Goal: Leave review/rating: Leave review/rating

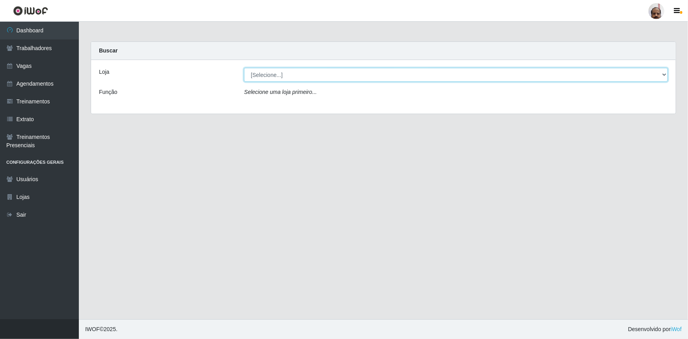
click at [285, 75] on select "[Selecione...] Mar Vermelho - Loja 05" at bounding box center [456, 75] width 424 height 14
select select "252"
click at [244, 68] on select "[Selecione...] Mar Vermelho - Loja 05" at bounding box center [456, 75] width 424 height 14
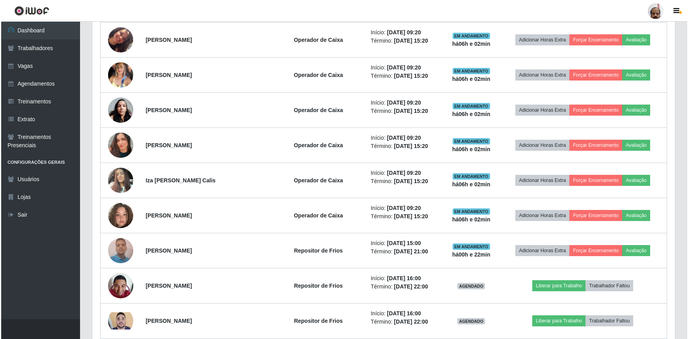
scroll to position [215, 0]
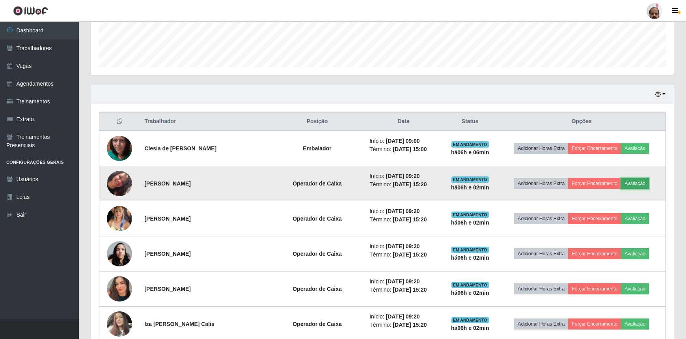
click at [641, 181] on button "Avaliação" at bounding box center [635, 183] width 28 height 11
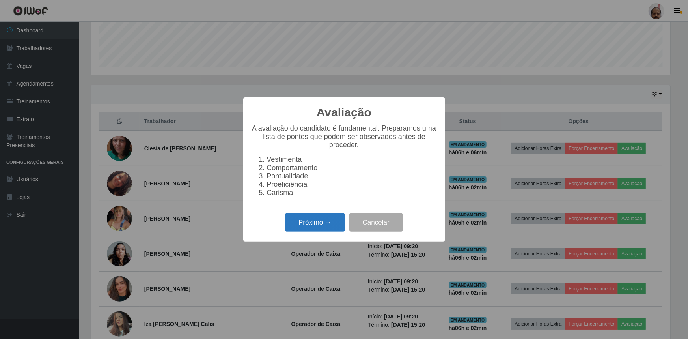
click at [319, 222] on button "Próximo →" at bounding box center [315, 222] width 60 height 19
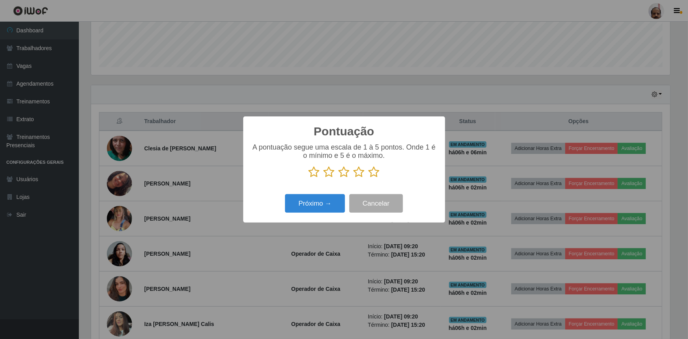
scroll to position [393942, 393527]
click at [372, 173] on icon at bounding box center [373, 172] width 11 height 12
click at [368, 178] on input "radio" at bounding box center [368, 178] width 0 height 0
click at [322, 201] on button "Próximo →" at bounding box center [315, 203] width 60 height 19
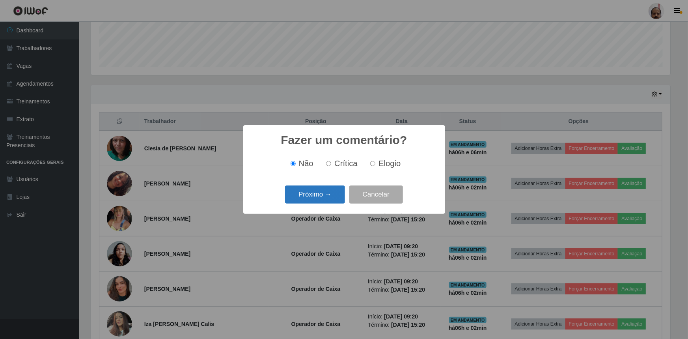
click at [323, 201] on button "Próximo →" at bounding box center [315, 194] width 60 height 19
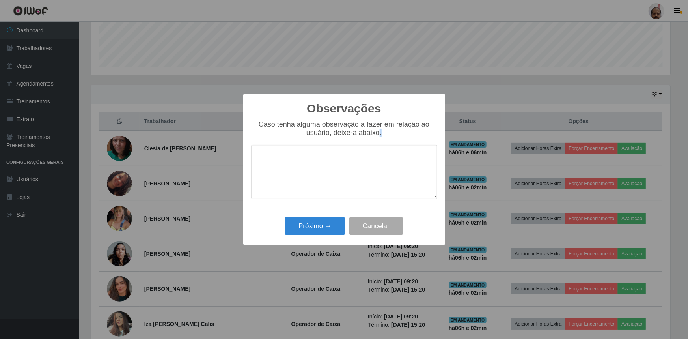
click at [323, 201] on div "Caso tenha alguma observação a fazer em relação ao usuário, deixe-a abaixo." at bounding box center [344, 163] width 186 height 86
click at [323, 225] on button "Próximo →" at bounding box center [315, 226] width 60 height 19
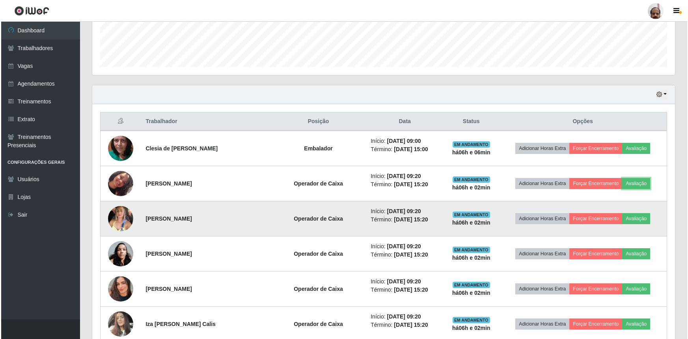
scroll to position [287, 0]
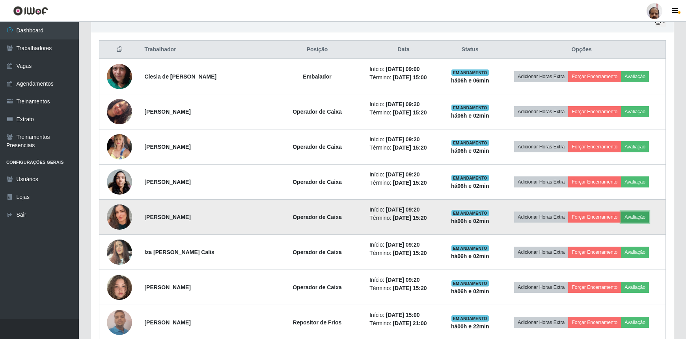
click at [633, 216] on button "Avaliação" at bounding box center [635, 216] width 28 height 11
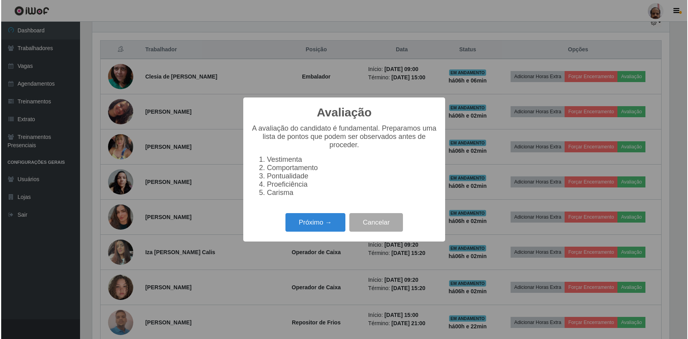
scroll to position [164, 579]
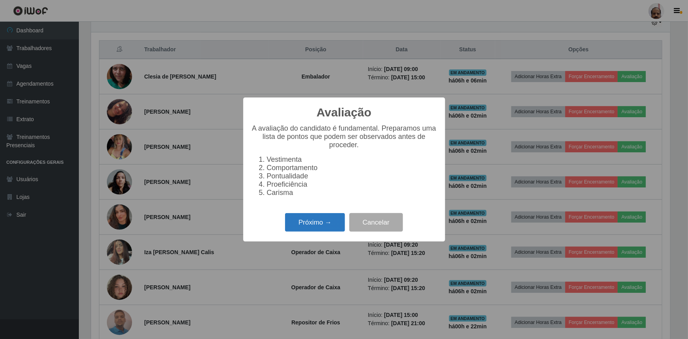
click at [336, 217] on button "Próximo →" at bounding box center [315, 222] width 60 height 19
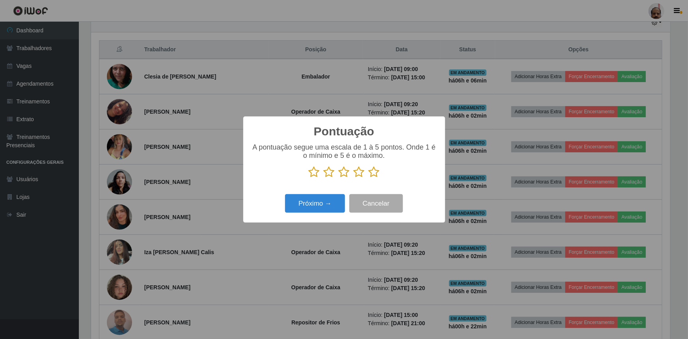
click at [375, 172] on icon at bounding box center [373, 172] width 11 height 12
click at [368, 178] on input "radio" at bounding box center [368, 178] width 0 height 0
click at [333, 192] on div "Pontuação × A pontuação segue uma escala de 1 à 5 pontos. Onde 1 é o mínimo e 5…" at bounding box center [344, 169] width 202 height 106
click at [330, 200] on button "Próximo →" at bounding box center [315, 203] width 60 height 19
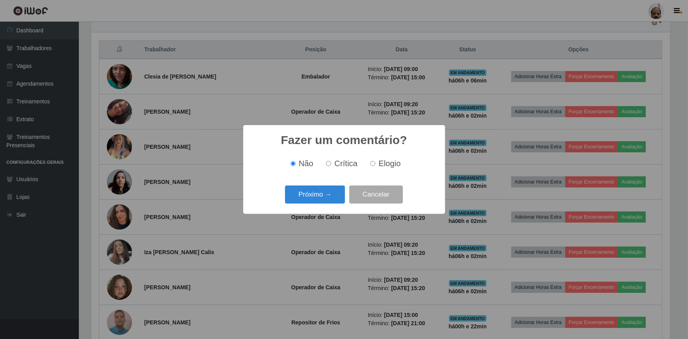
click at [330, 200] on button "Próximo →" at bounding box center [315, 194] width 60 height 19
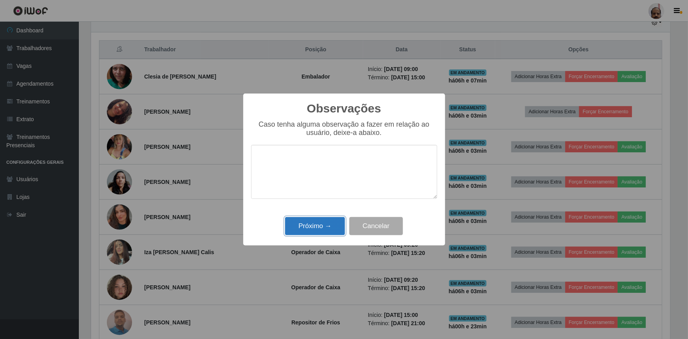
click at [329, 228] on button "Próximo →" at bounding box center [315, 226] width 60 height 19
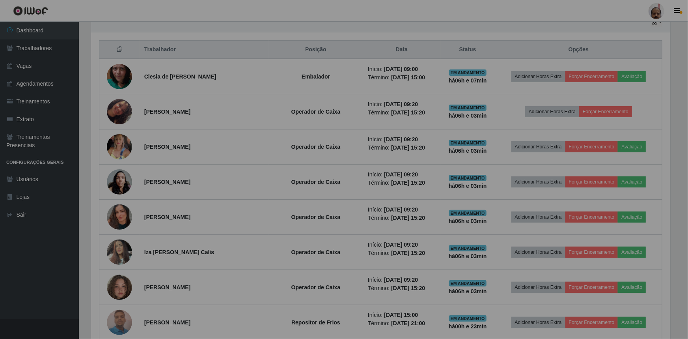
scroll to position [164, 582]
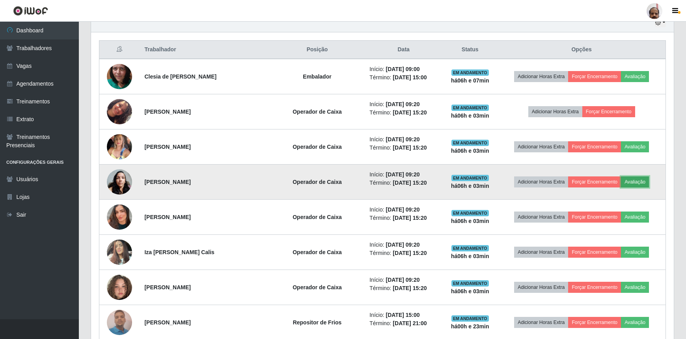
click at [635, 176] on button "Avaliação" at bounding box center [635, 181] width 28 height 11
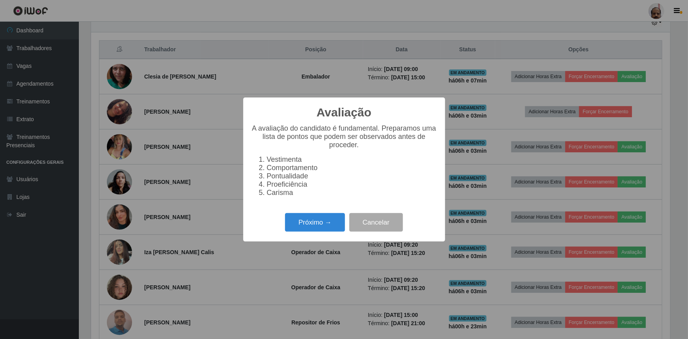
scroll to position [164, 579]
click at [305, 220] on button "Próximo →" at bounding box center [315, 222] width 60 height 19
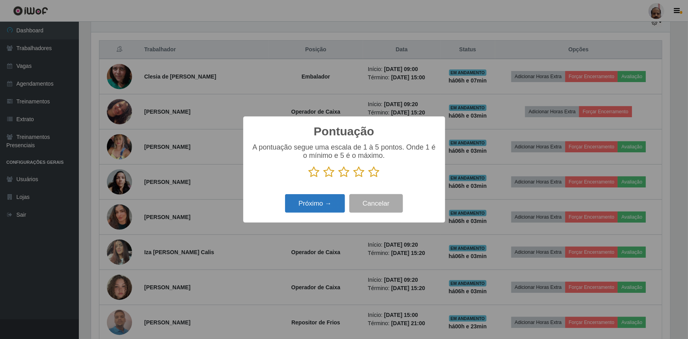
drag, startPoint x: 376, startPoint y: 172, endPoint x: 333, endPoint y: 197, distance: 49.6
click at [374, 172] on icon at bounding box center [373, 172] width 11 height 12
click at [368, 178] on input "radio" at bounding box center [368, 178] width 0 height 0
click at [329, 199] on button "Próximo →" at bounding box center [315, 203] width 60 height 19
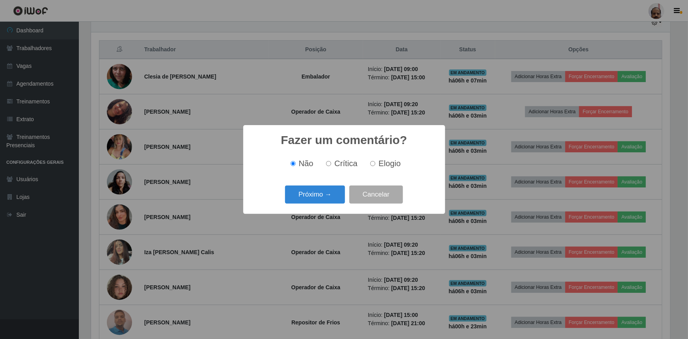
click at [329, 199] on button "Próximo →" at bounding box center [315, 194] width 60 height 19
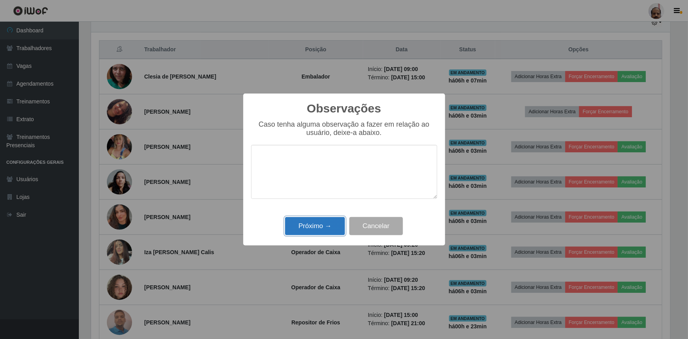
click at [316, 230] on button "Próximo →" at bounding box center [315, 226] width 60 height 19
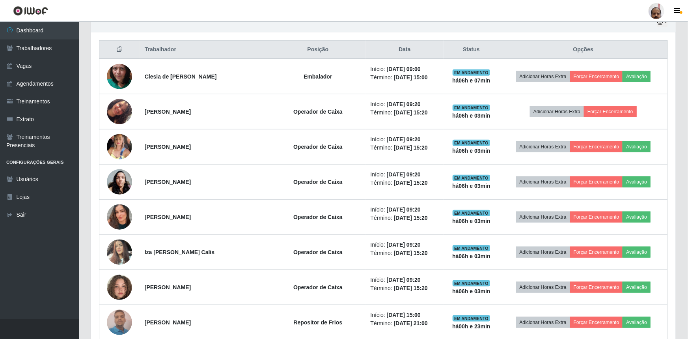
scroll to position [164, 582]
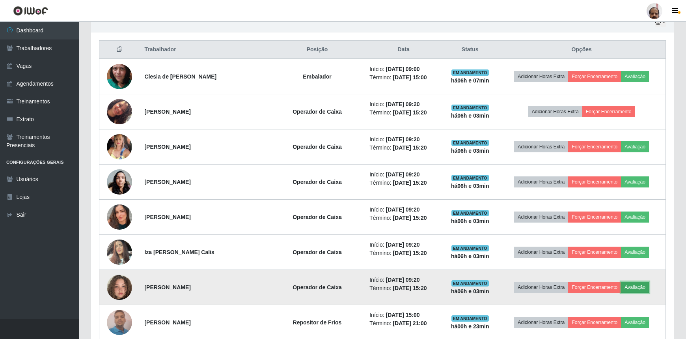
click at [632, 287] on button "Avaliação" at bounding box center [635, 286] width 28 height 11
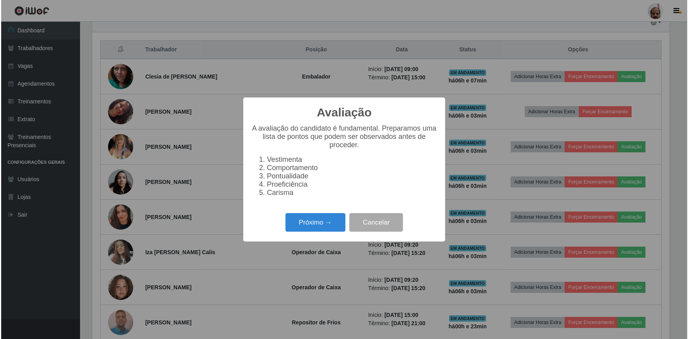
scroll to position [164, 579]
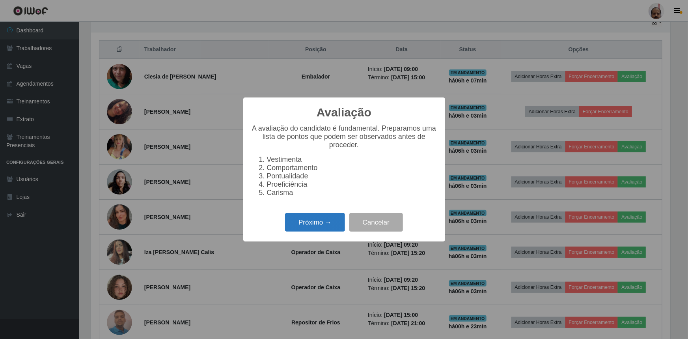
click at [305, 223] on button "Próximo →" at bounding box center [315, 222] width 60 height 19
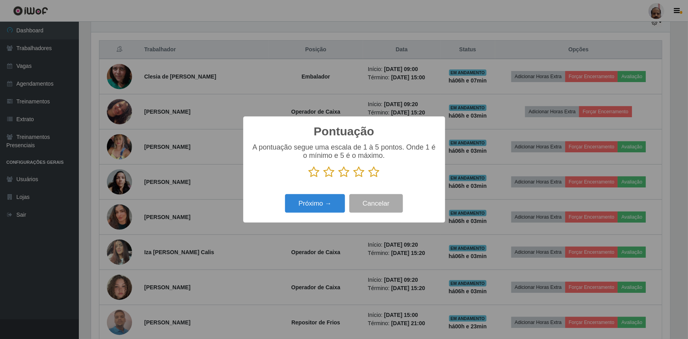
scroll to position [393942, 393527]
click at [378, 170] on icon at bounding box center [373, 172] width 11 height 12
click at [368, 178] on input "radio" at bounding box center [368, 178] width 0 height 0
click at [322, 202] on button "Próximo →" at bounding box center [315, 203] width 60 height 19
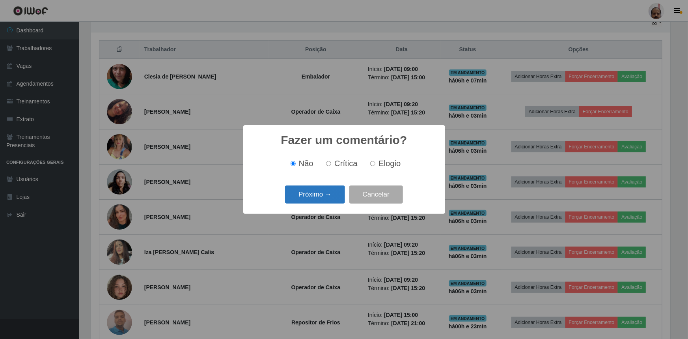
click at [321, 197] on button "Próximo →" at bounding box center [315, 194] width 60 height 19
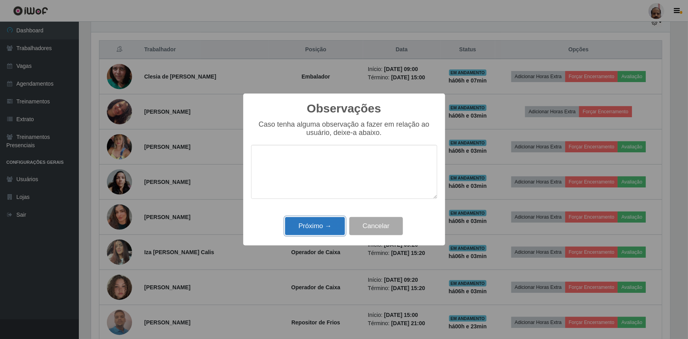
click at [314, 221] on button "Próximo →" at bounding box center [315, 226] width 60 height 19
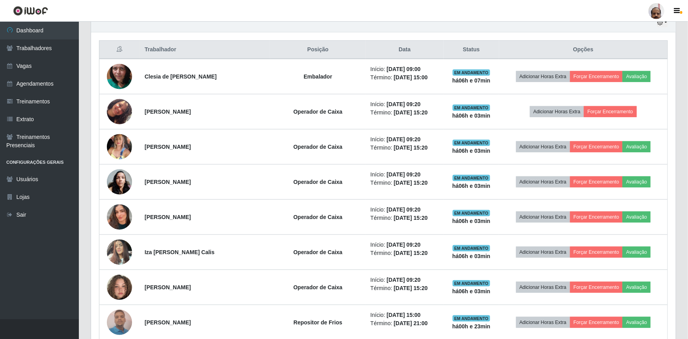
scroll to position [164, 582]
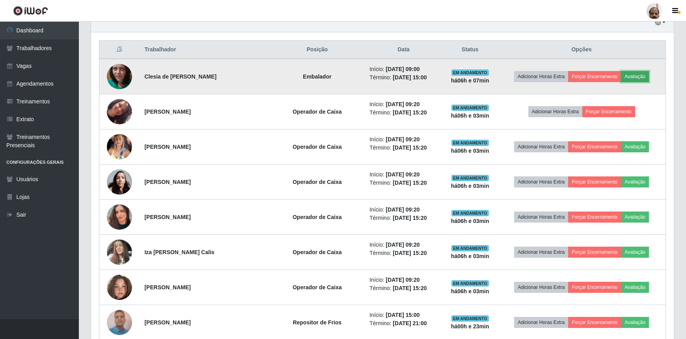
click at [636, 78] on button "Avaliação" at bounding box center [635, 76] width 28 height 11
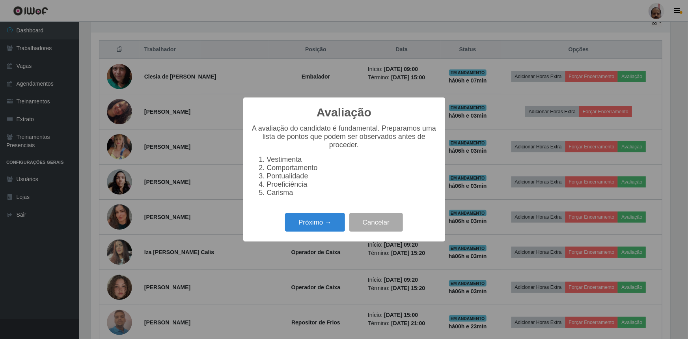
click at [323, 214] on div "Próximo → Cancelar" at bounding box center [344, 222] width 186 height 22
click at [322, 220] on button "Próximo →" at bounding box center [315, 222] width 60 height 19
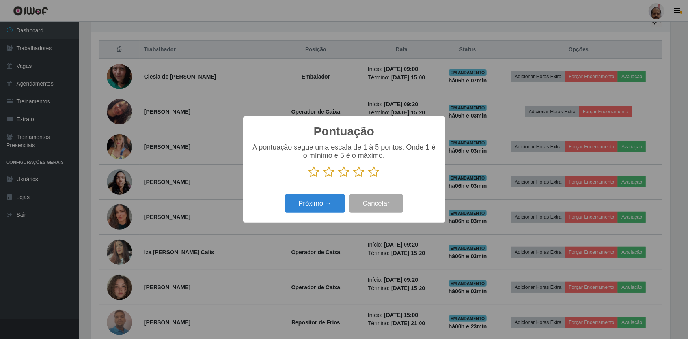
scroll to position [393942, 393527]
click at [375, 172] on icon at bounding box center [373, 172] width 11 height 12
click at [368, 178] on input "radio" at bounding box center [368, 178] width 0 height 0
click at [290, 201] on button "Próximo →" at bounding box center [315, 203] width 60 height 19
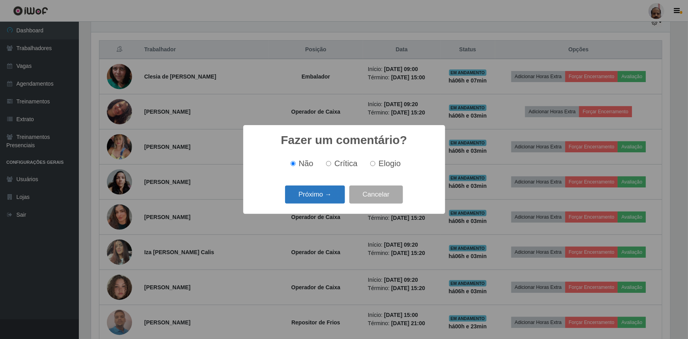
click at [311, 199] on button "Próximo →" at bounding box center [315, 194] width 60 height 19
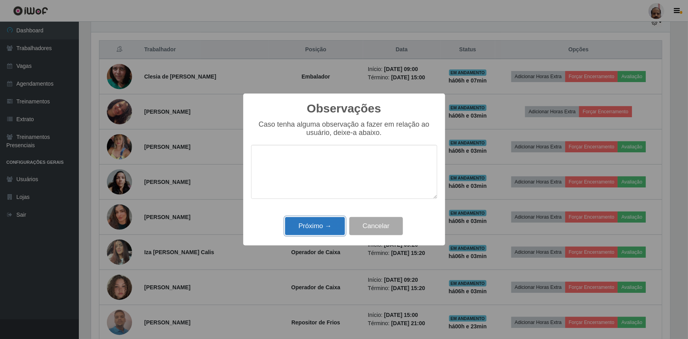
click at [316, 223] on button "Próximo →" at bounding box center [315, 226] width 60 height 19
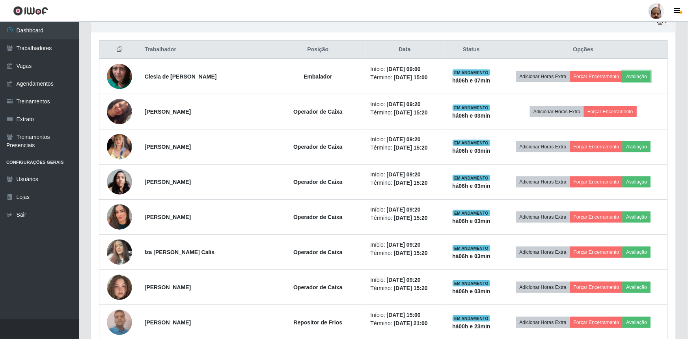
scroll to position [164, 582]
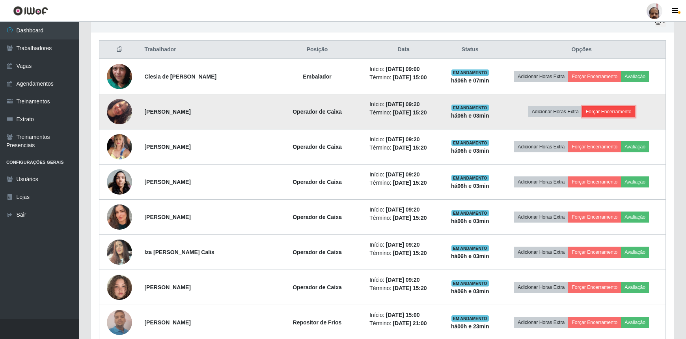
click at [625, 112] on button "Forçar Encerramento" at bounding box center [608, 111] width 53 height 11
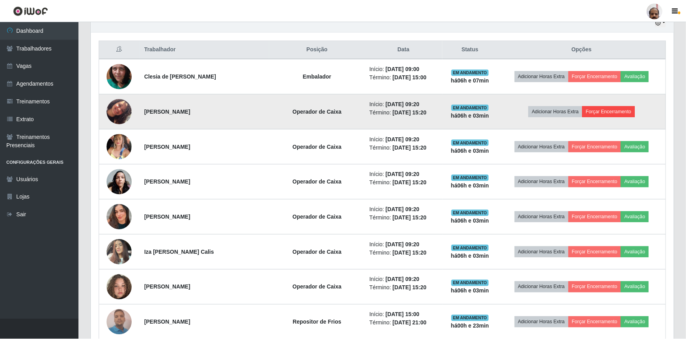
scroll to position [0, 0]
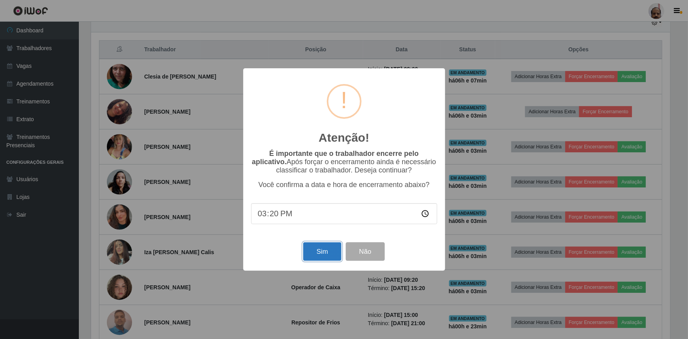
click at [322, 256] on button "Sim" at bounding box center [322, 251] width 38 height 19
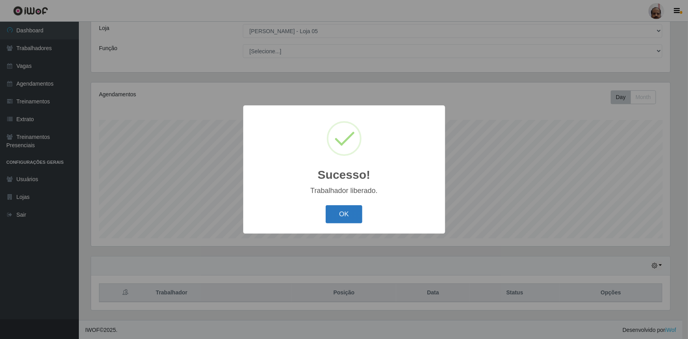
click at [345, 216] on button "OK" at bounding box center [344, 214] width 37 height 19
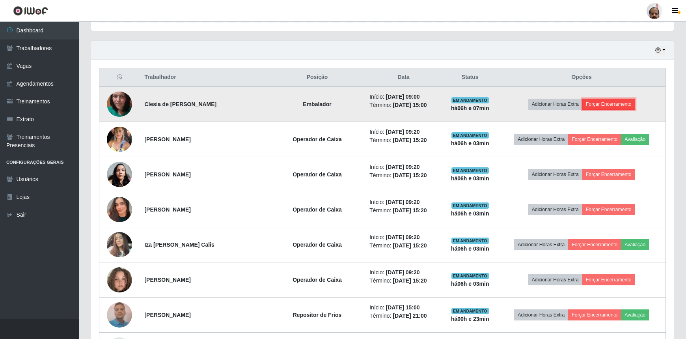
click at [612, 102] on button "Forçar Encerramento" at bounding box center [608, 104] width 53 height 11
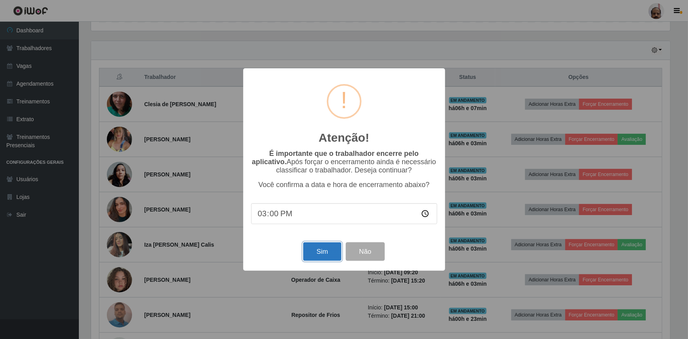
click at [320, 254] on button "Sim" at bounding box center [322, 251] width 38 height 19
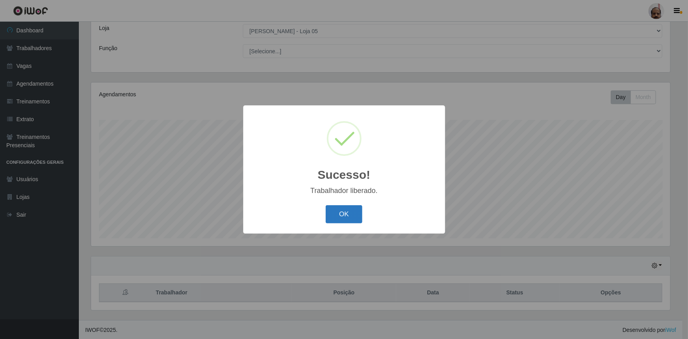
click at [339, 208] on button "OK" at bounding box center [344, 214] width 37 height 19
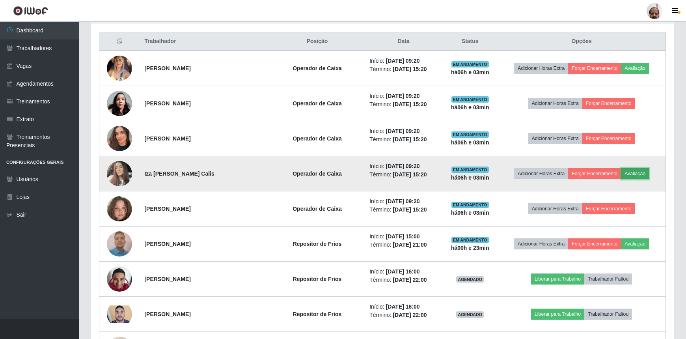
click at [635, 171] on button "Avaliação" at bounding box center [635, 173] width 28 height 11
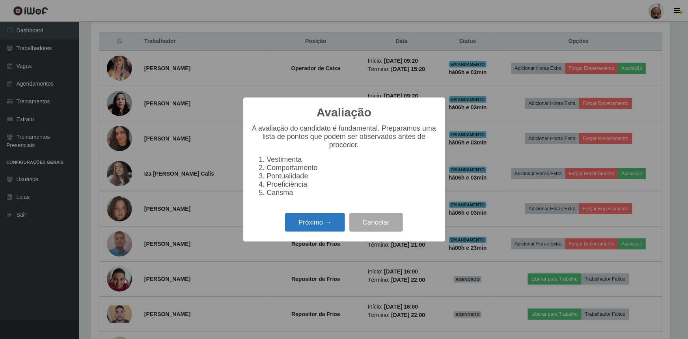
click at [321, 229] on button "Próximo →" at bounding box center [315, 222] width 60 height 19
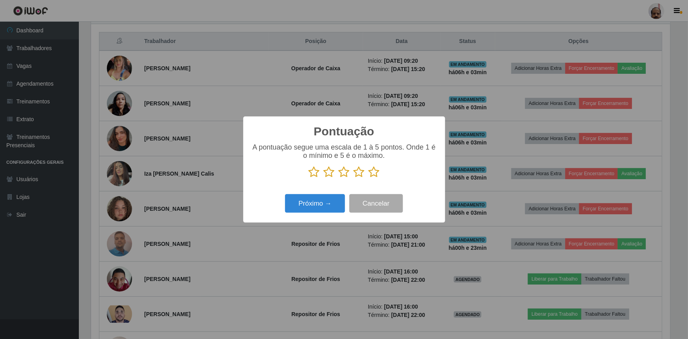
drag, startPoint x: 374, startPoint y: 173, endPoint x: 368, endPoint y: 180, distance: 9.5
click at [374, 174] on icon at bounding box center [373, 172] width 11 height 12
click at [368, 178] on input "radio" at bounding box center [368, 178] width 0 height 0
click at [342, 205] on button "Próximo →" at bounding box center [315, 203] width 60 height 19
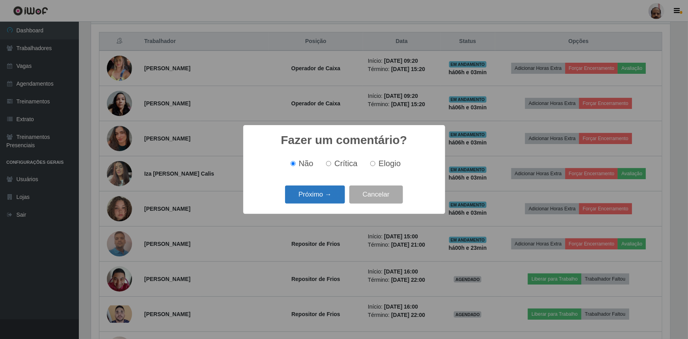
click at [331, 201] on button "Próximo →" at bounding box center [315, 194] width 60 height 19
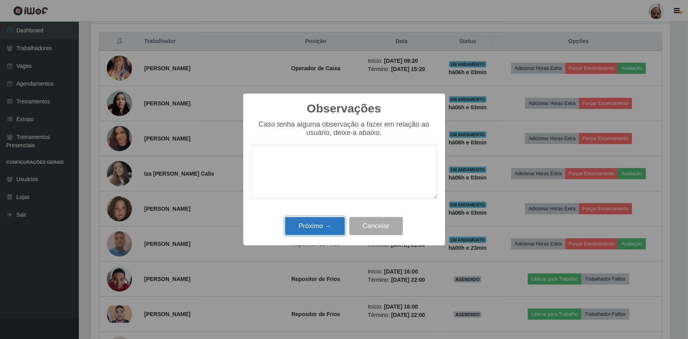
click at [325, 225] on button "Próximo →" at bounding box center [315, 226] width 60 height 19
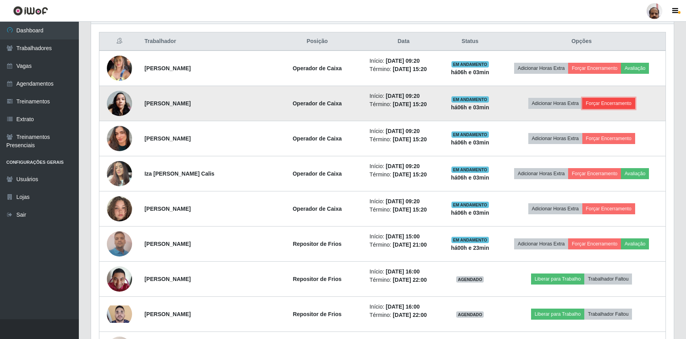
click at [602, 99] on button "Forçar Encerramento" at bounding box center [608, 103] width 53 height 11
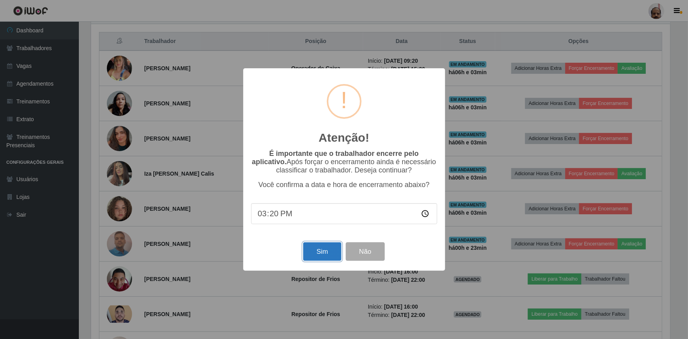
drag, startPoint x: 319, startPoint y: 251, endPoint x: 324, endPoint y: 251, distance: 4.4
click at [319, 252] on button "Sim" at bounding box center [322, 251] width 38 height 19
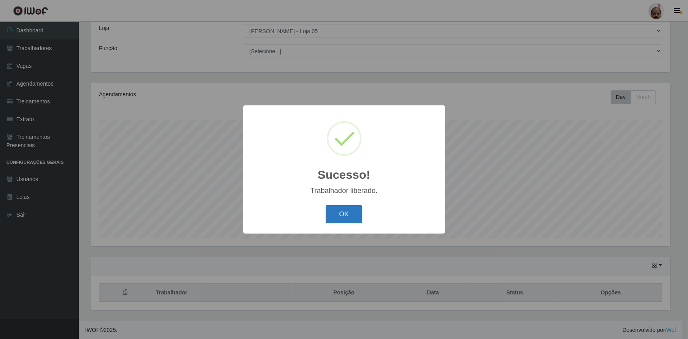
click at [341, 215] on button "OK" at bounding box center [344, 214] width 37 height 19
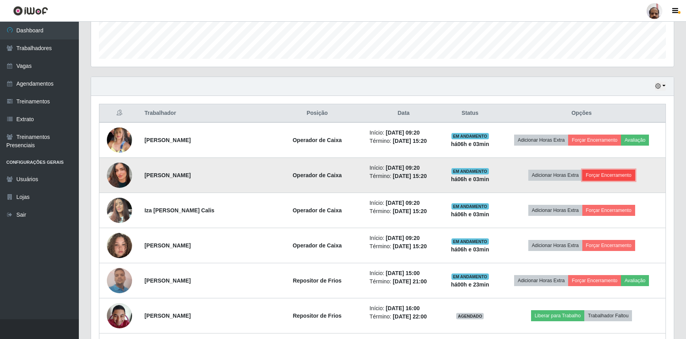
click at [607, 170] on button "Forçar Encerramento" at bounding box center [608, 174] width 53 height 11
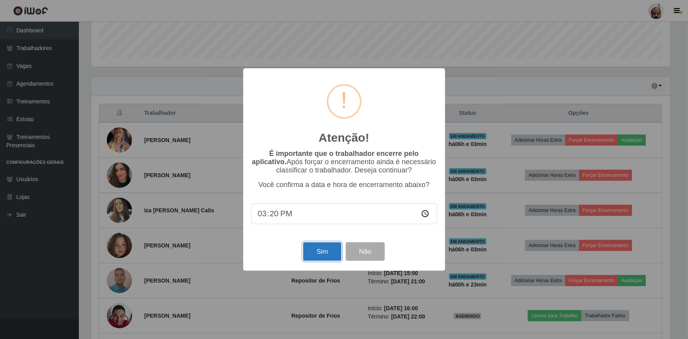
click at [319, 248] on button "Sim" at bounding box center [322, 251] width 38 height 19
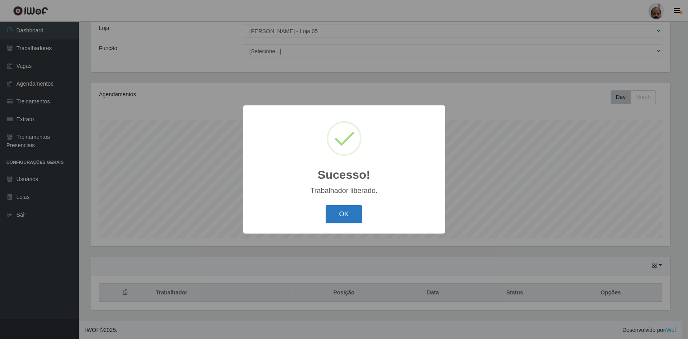
click at [343, 222] on button "OK" at bounding box center [344, 214] width 37 height 19
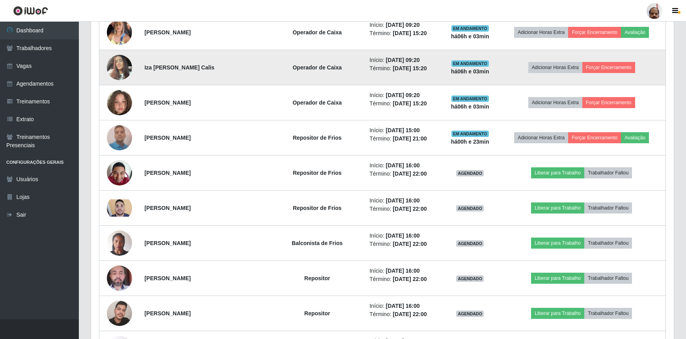
click at [622, 76] on td "Adicionar Horas Extra Forçar Encerramento" at bounding box center [581, 67] width 168 height 35
click at [618, 67] on button "Forçar Encerramento" at bounding box center [608, 67] width 53 height 11
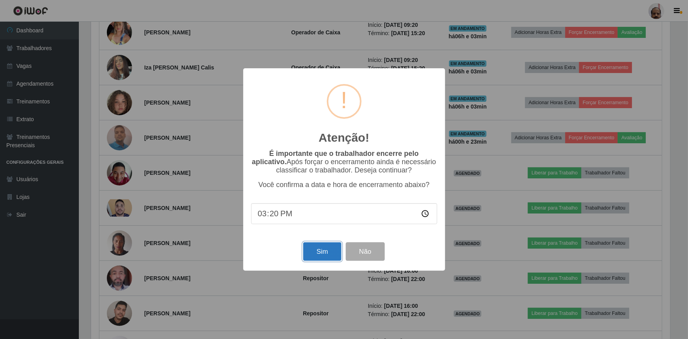
click at [316, 248] on button "Sim" at bounding box center [322, 251] width 38 height 19
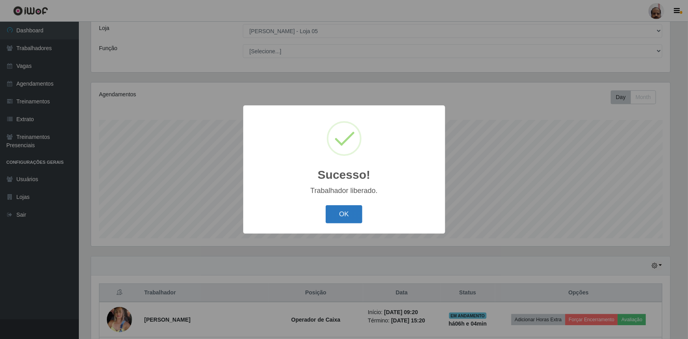
click at [350, 217] on button "OK" at bounding box center [344, 214] width 37 height 19
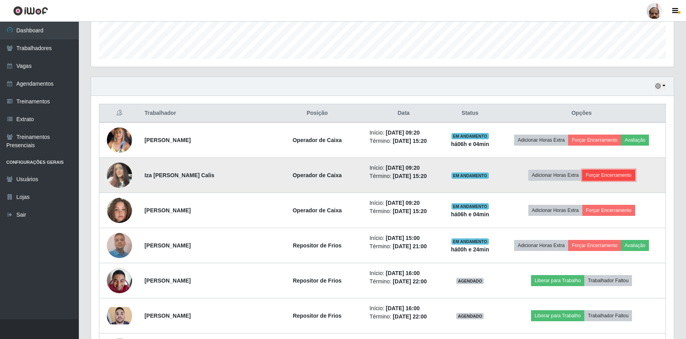
click at [622, 173] on button "Forçar Encerramento" at bounding box center [608, 174] width 53 height 11
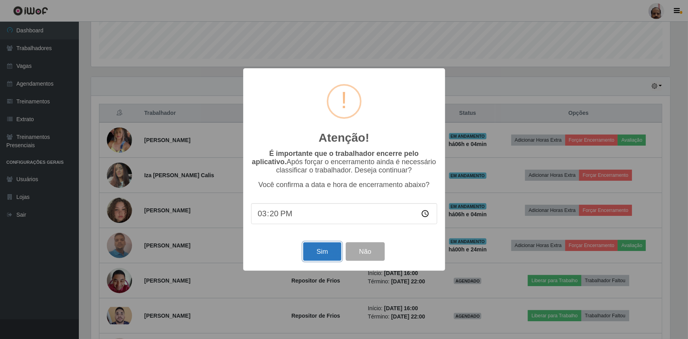
click at [324, 252] on button "Sim" at bounding box center [322, 251] width 38 height 19
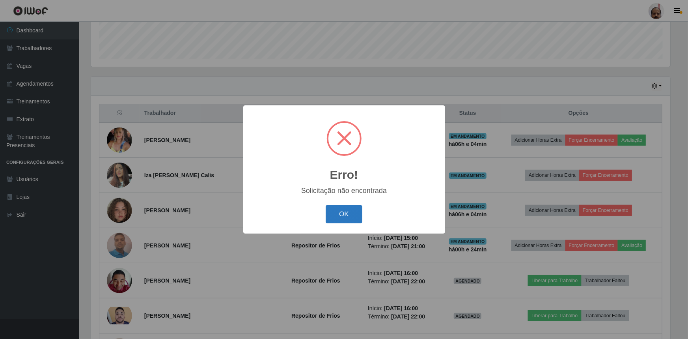
click at [348, 211] on button "OK" at bounding box center [344, 214] width 37 height 19
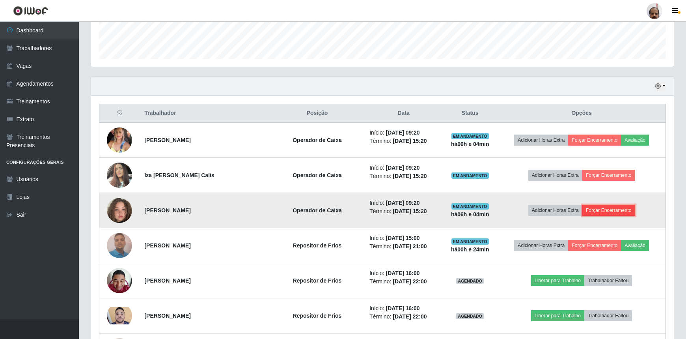
click at [616, 208] on button "Forçar Encerramento" at bounding box center [608, 210] width 53 height 11
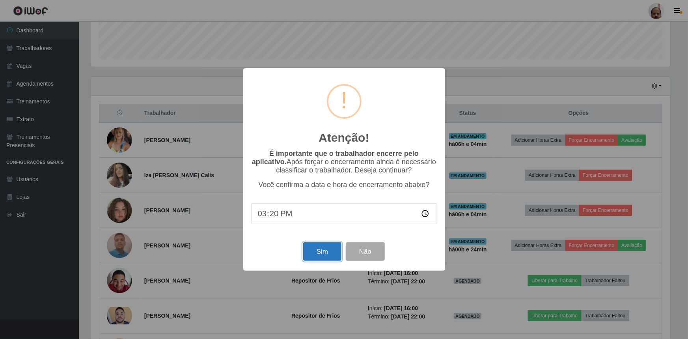
click at [315, 255] on button "Sim" at bounding box center [322, 251] width 38 height 19
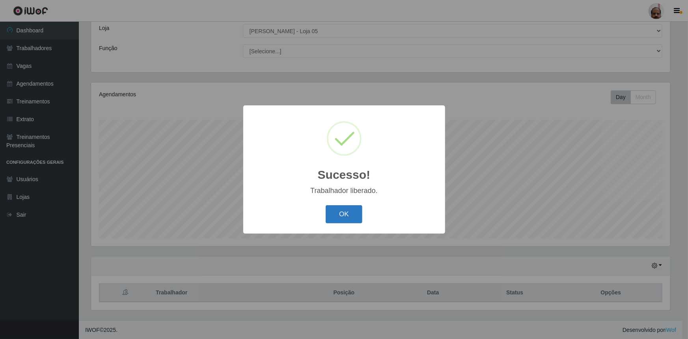
click at [337, 213] on button "OK" at bounding box center [344, 214] width 37 height 19
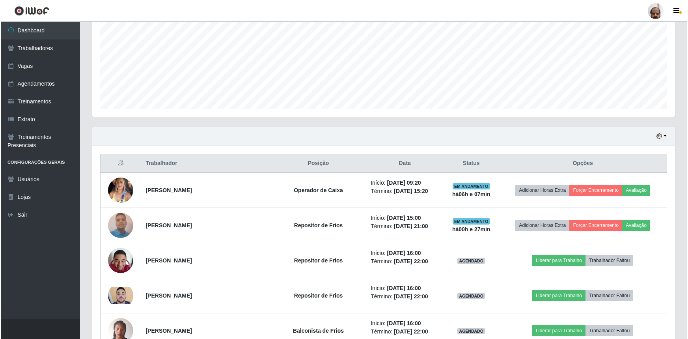
scroll to position [179, 0]
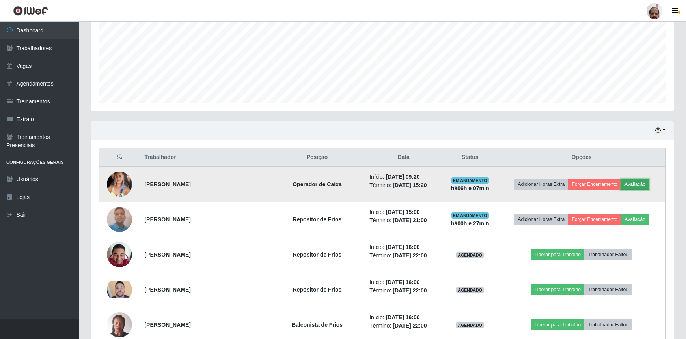
click at [640, 179] on button "Avaliação" at bounding box center [635, 184] width 28 height 11
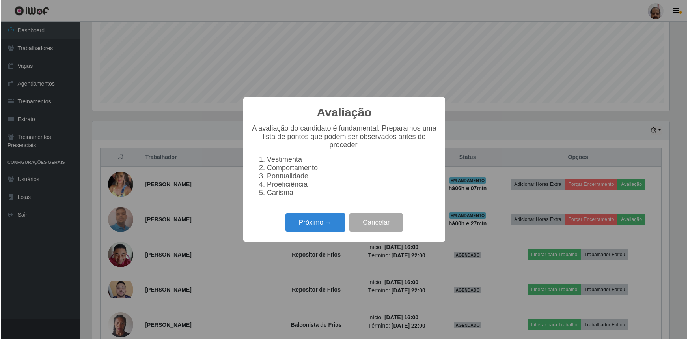
scroll to position [164, 579]
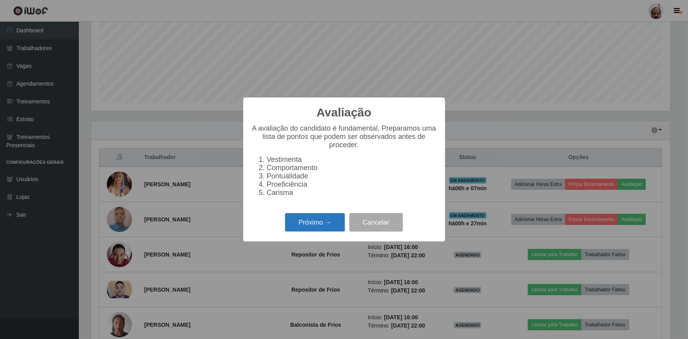
click at [307, 221] on button "Próximo →" at bounding box center [315, 222] width 60 height 19
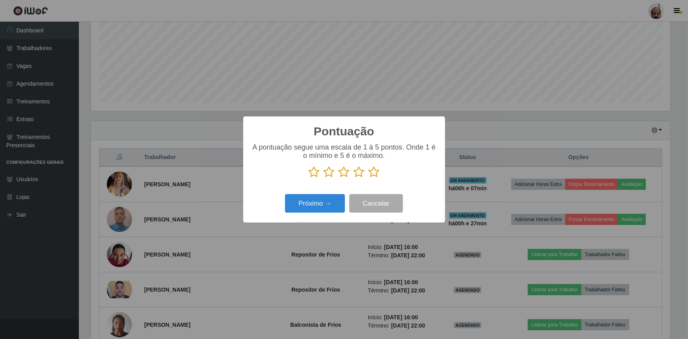
click at [374, 171] on icon at bounding box center [373, 172] width 11 height 12
click at [368, 178] on input "radio" at bounding box center [368, 178] width 0 height 0
click at [276, 219] on div "Pontuação × A pontuação segue uma escala de 1 à 5 pontos. Onde 1 é o mínimo e 5…" at bounding box center [344, 169] width 202 height 106
click at [298, 204] on button "Próximo →" at bounding box center [315, 203] width 60 height 19
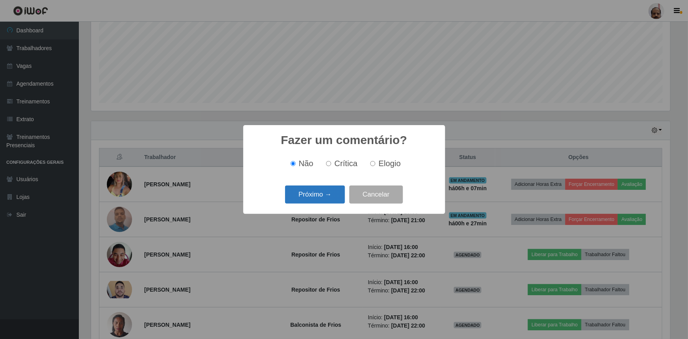
click at [319, 201] on button "Próximo →" at bounding box center [315, 194] width 60 height 19
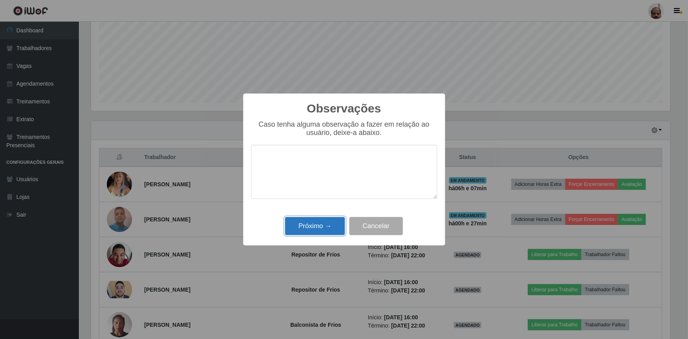
click at [321, 223] on button "Próximo →" at bounding box center [315, 226] width 60 height 19
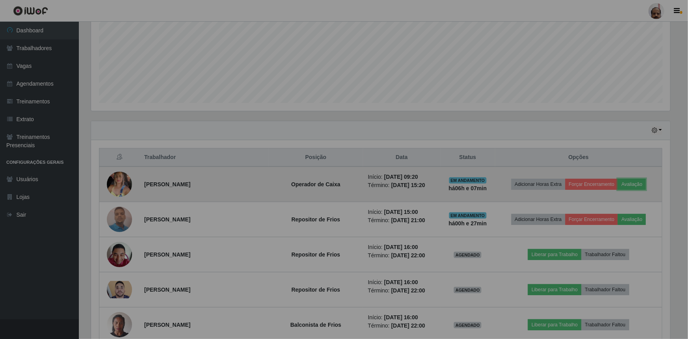
scroll to position [164, 582]
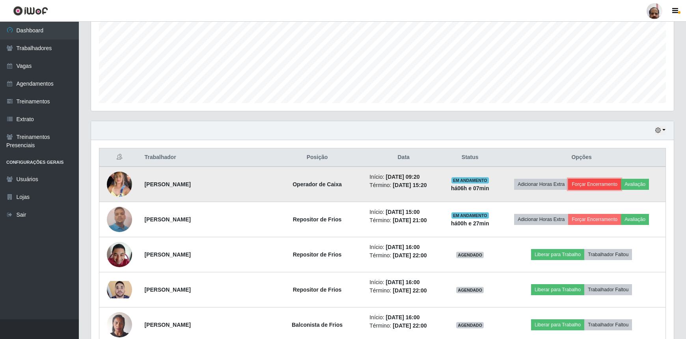
click at [605, 184] on button "Forçar Encerramento" at bounding box center [594, 184] width 53 height 11
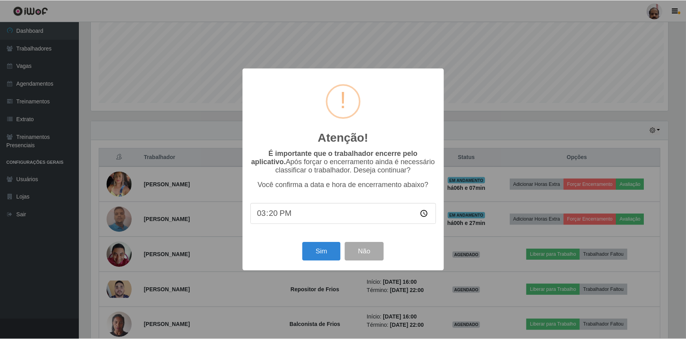
scroll to position [164, 579]
click at [327, 251] on button "Sim" at bounding box center [322, 251] width 38 height 19
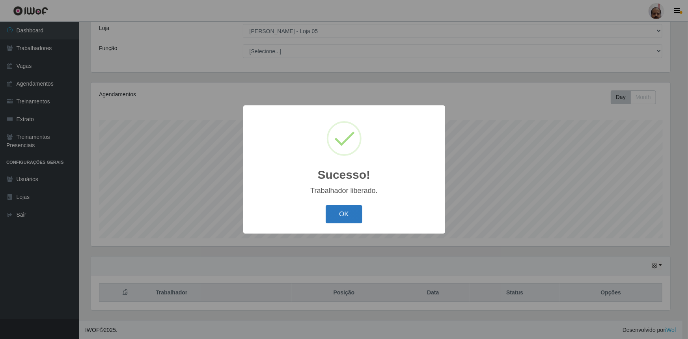
click at [346, 209] on button "OK" at bounding box center [344, 214] width 37 height 19
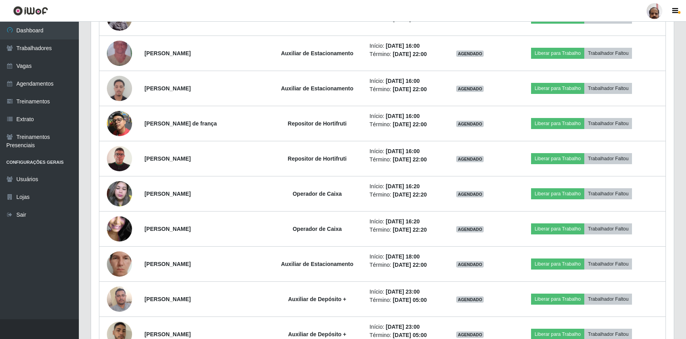
scroll to position [1095, 0]
